Goal: Find specific page/section: Find specific page/section

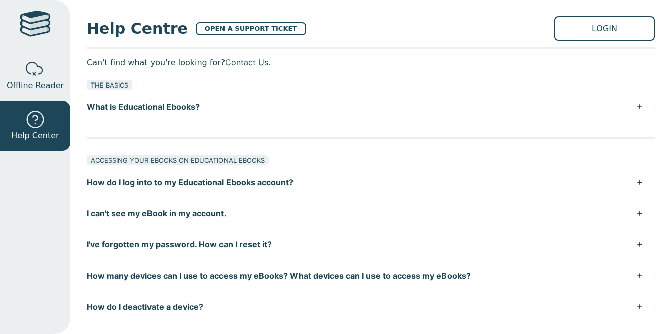
click at [69, 89] on link "Offline Reader" at bounding box center [35, 75] width 71 height 50
click at [588, 31] on link "LOGIN" at bounding box center [604, 28] width 101 height 25
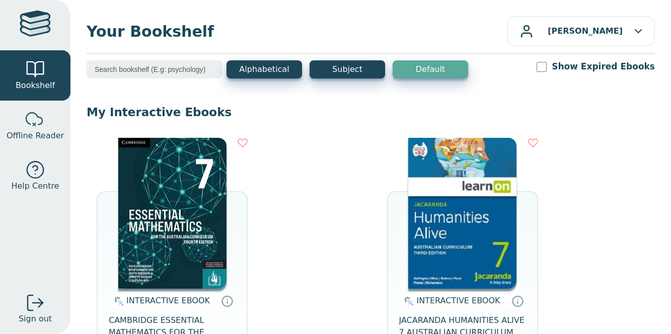
click at [206, 236] on img at bounding box center [172, 213] width 108 height 151
